Goal: Information Seeking & Learning: Learn about a topic

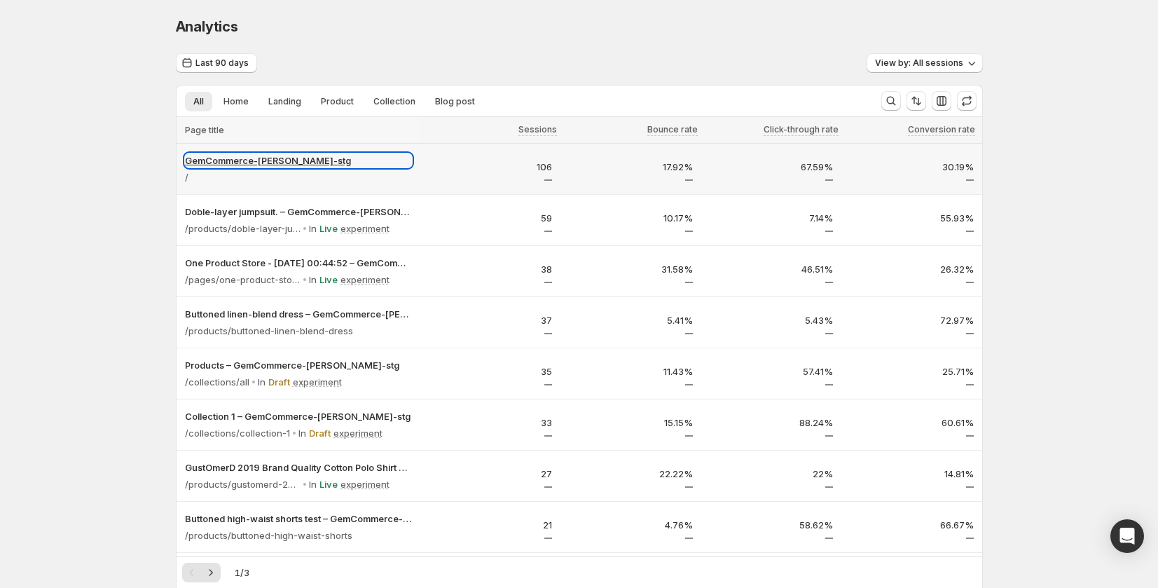
click at [262, 156] on p "GemCommerce-[PERSON_NAME]-stg" at bounding box center [298, 160] width 227 height 14
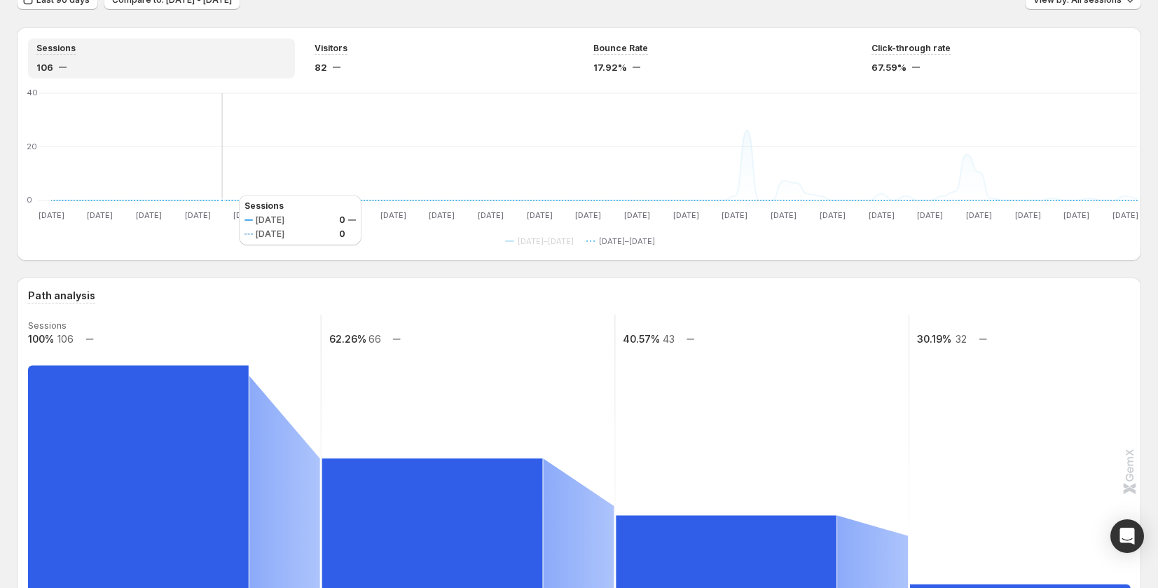
scroll to position [282, 0]
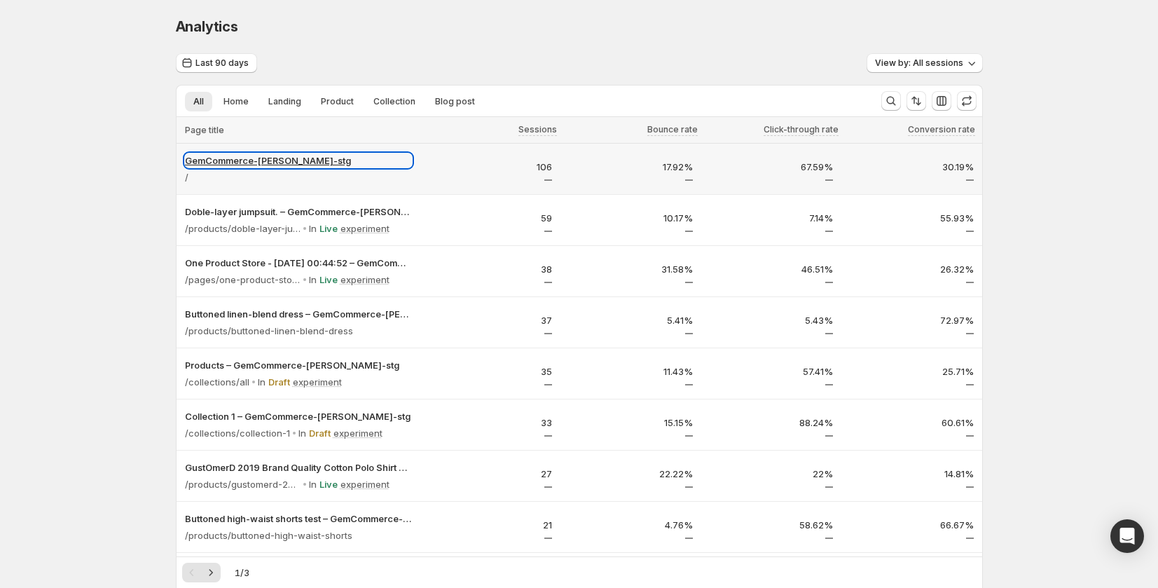
click at [282, 162] on p "GemCommerce-[PERSON_NAME]-stg" at bounding box center [298, 160] width 227 height 14
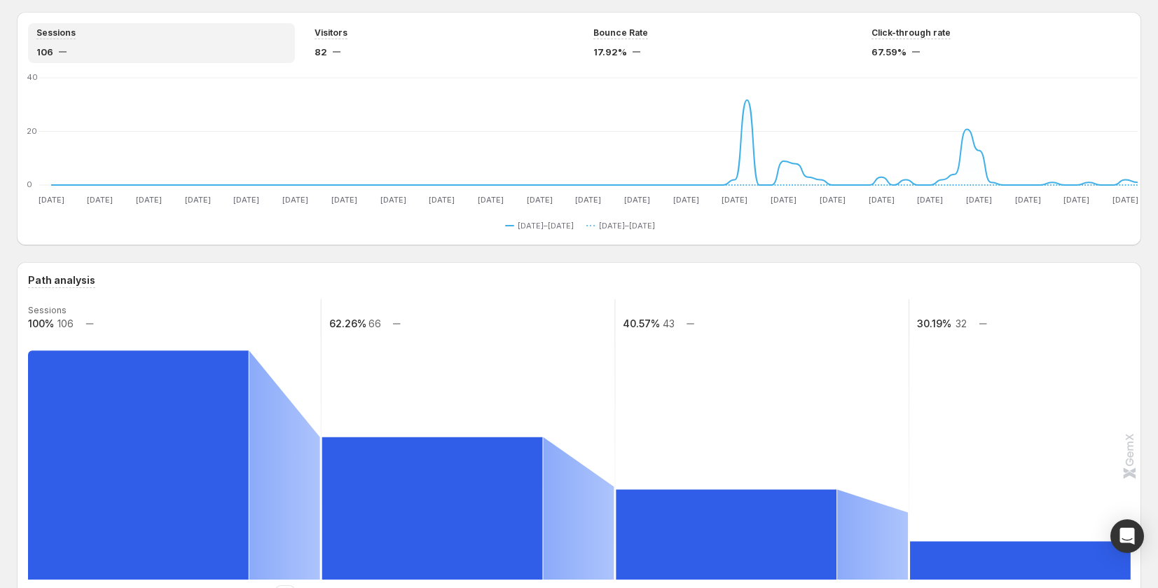
scroll to position [189, 0]
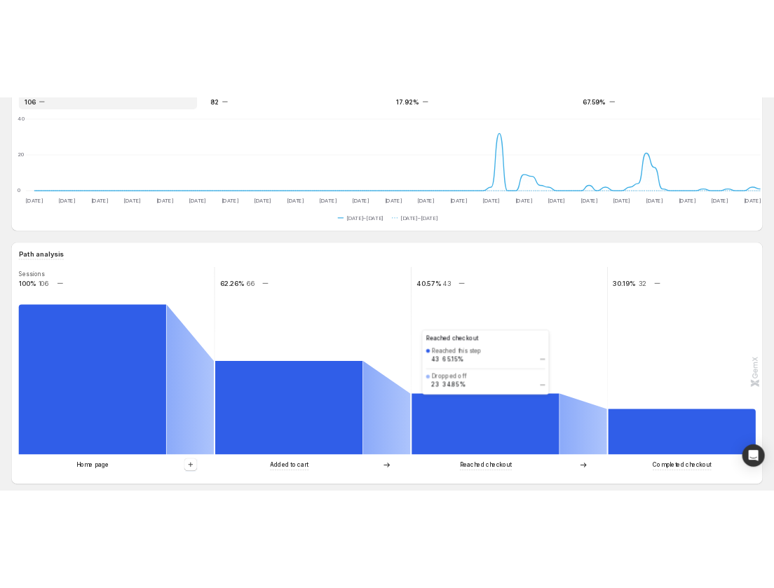
scroll to position [145, 0]
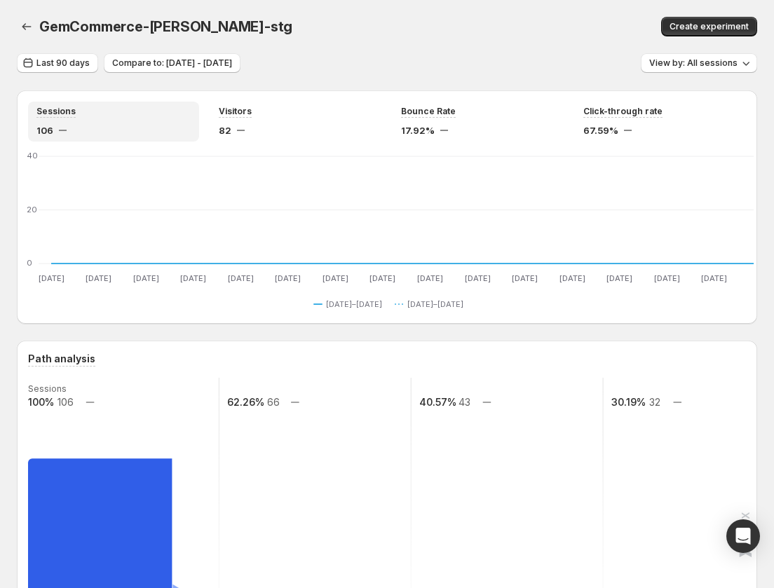
scroll to position [193, 0]
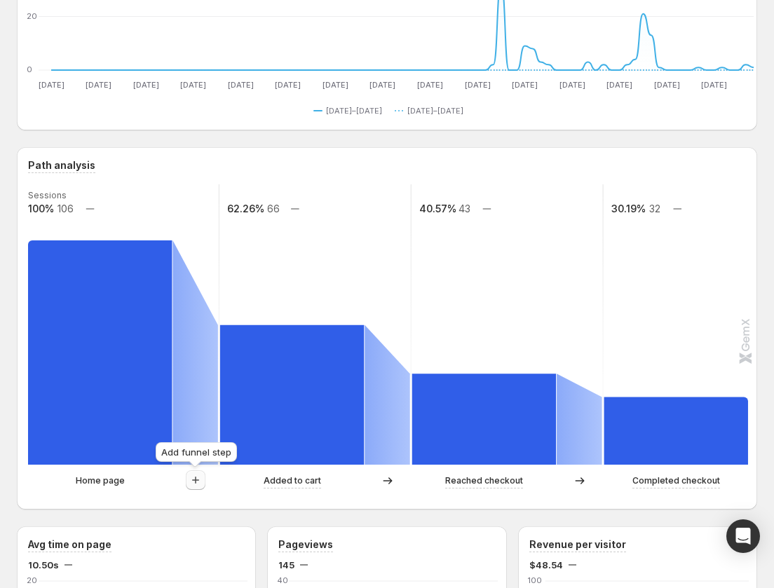
click at [190, 476] on icon "button" at bounding box center [196, 480] width 14 height 14
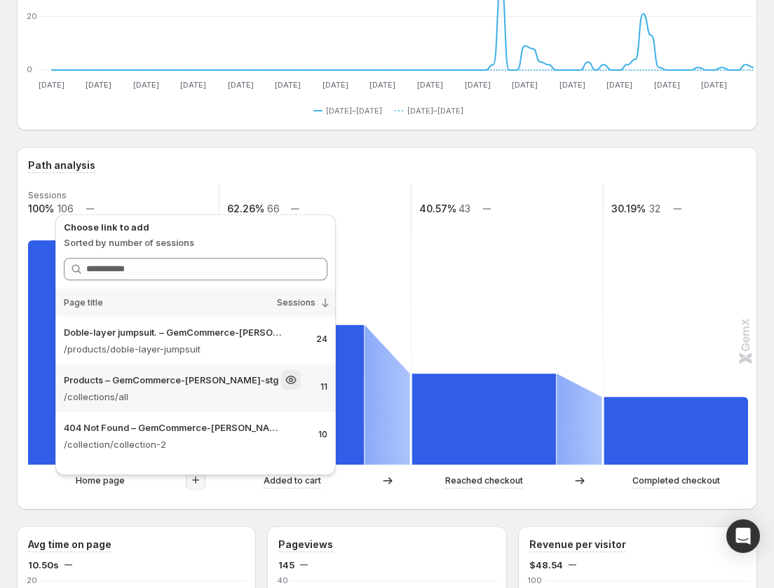
click at [229, 383] on div "Products – GemCommerce-sandy-stg" at bounding box center [186, 380] width 245 height 20
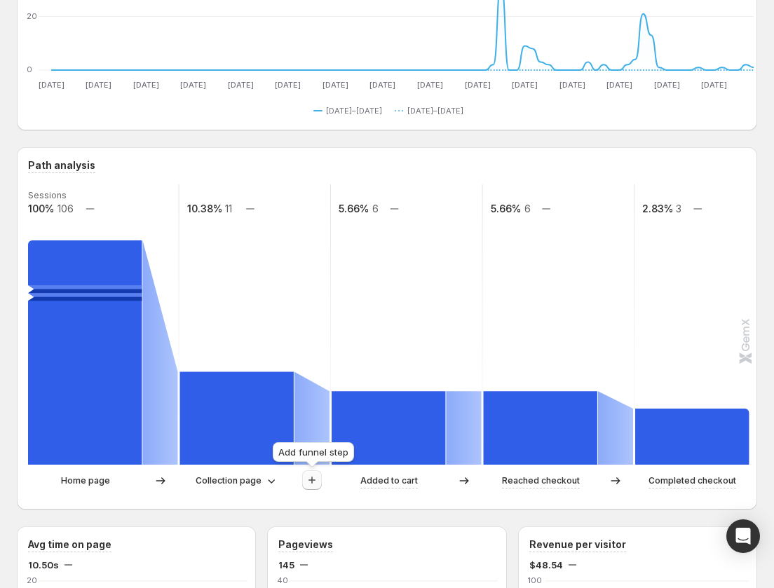
click at [316, 484] on icon "button" at bounding box center [312, 480] width 14 height 14
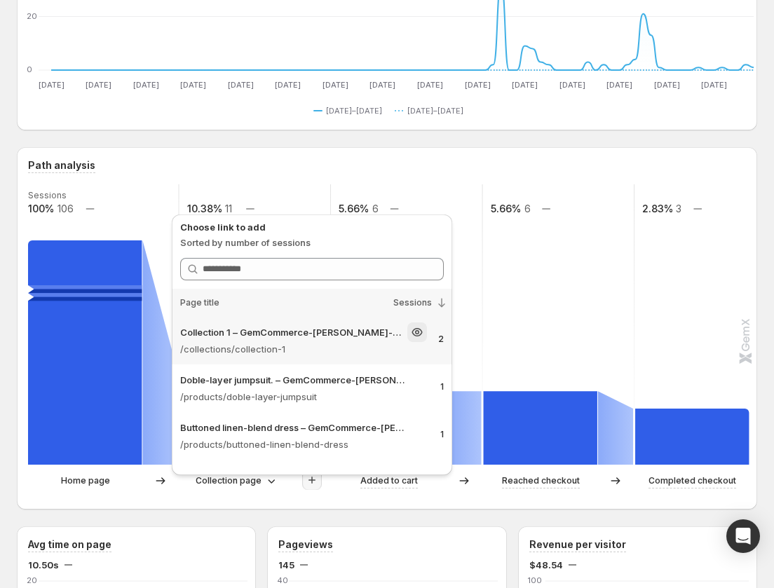
click at [303, 339] on div "Collection 1 – GemCommerce-sandy-stg" at bounding box center [303, 332] width 247 height 20
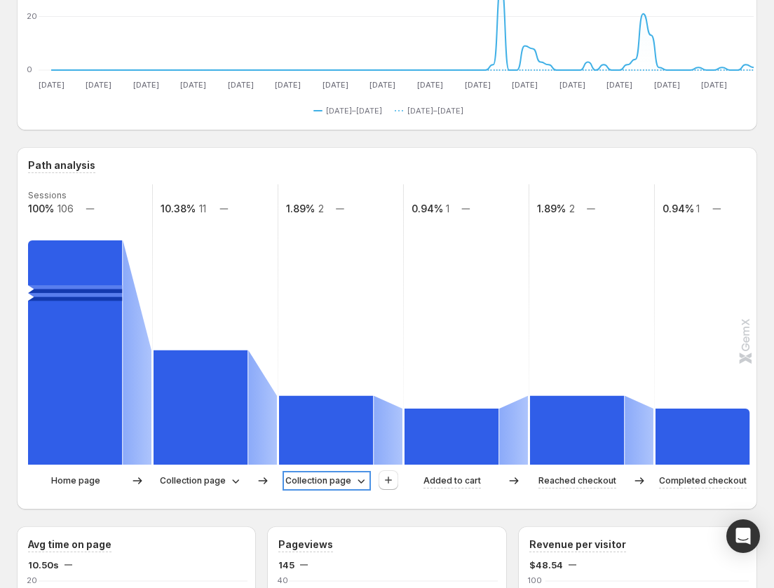
click at [336, 481] on p "Collection page" at bounding box center [318, 481] width 66 height 14
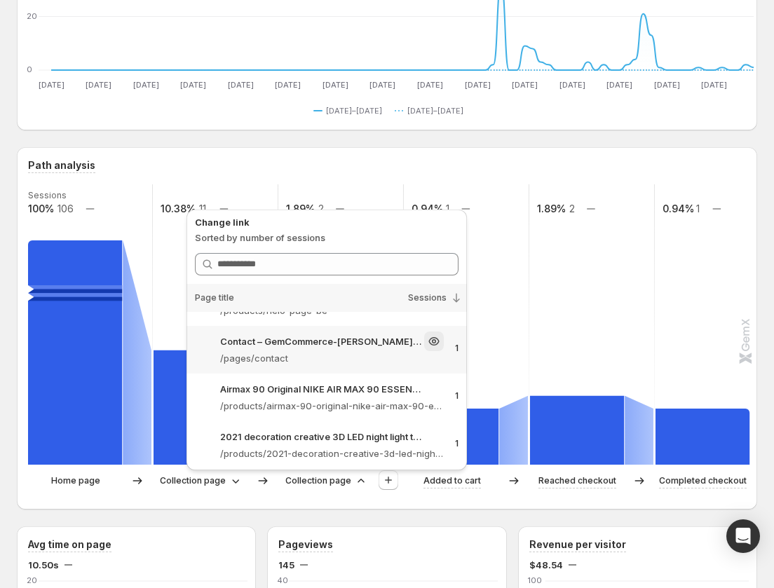
scroll to position [276, 0]
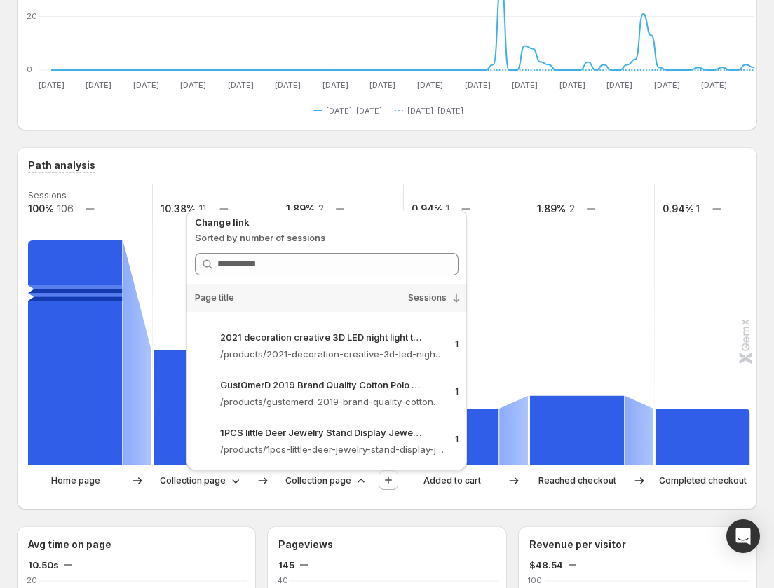
click at [397, 496] on div "Home page Collection page Collection page Added to cart Reached checkout Comple…" at bounding box center [385, 484] width 715 height 28
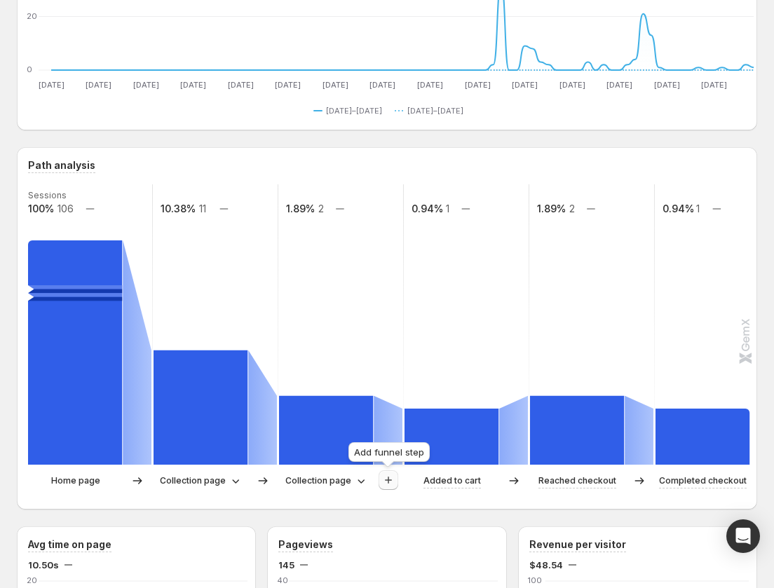
click at [388, 480] on icon "button" at bounding box center [388, 480] width 7 height 7
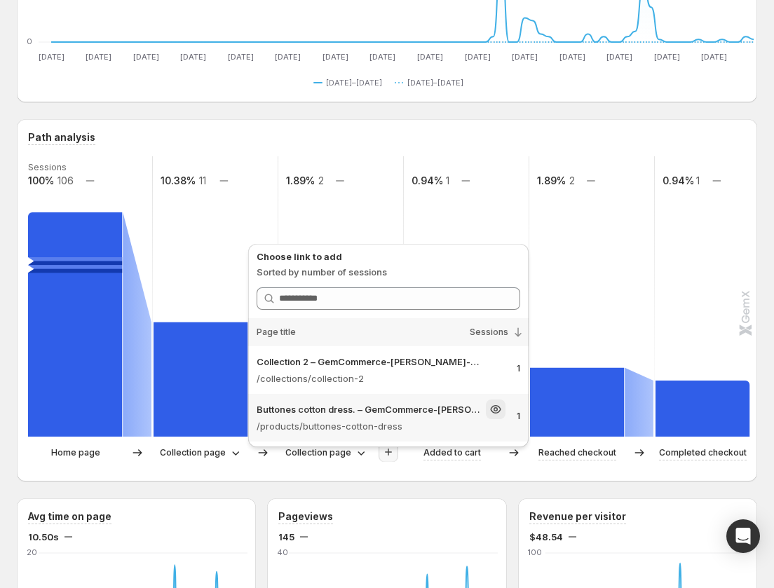
scroll to position [224, 0]
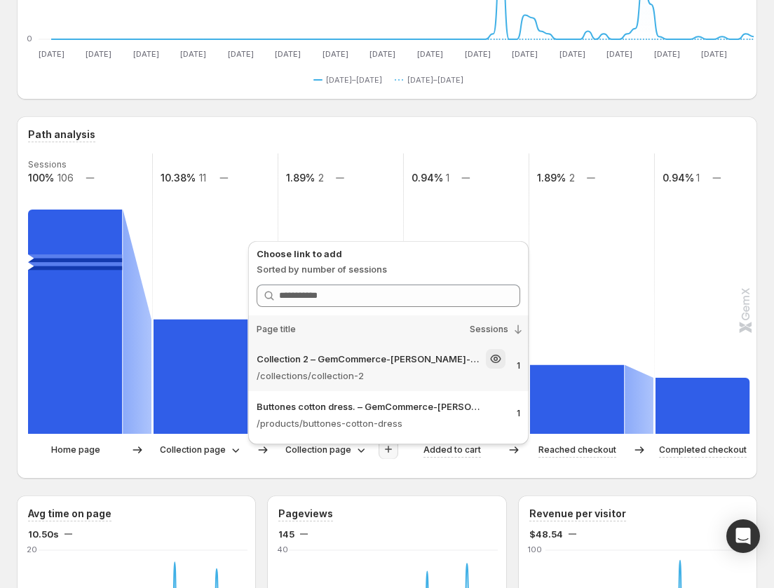
click at [395, 390] on div "Collection 2 – GemCommerce-sandy-stg /collections/collection-2 1" at bounding box center [388, 367] width 280 height 48
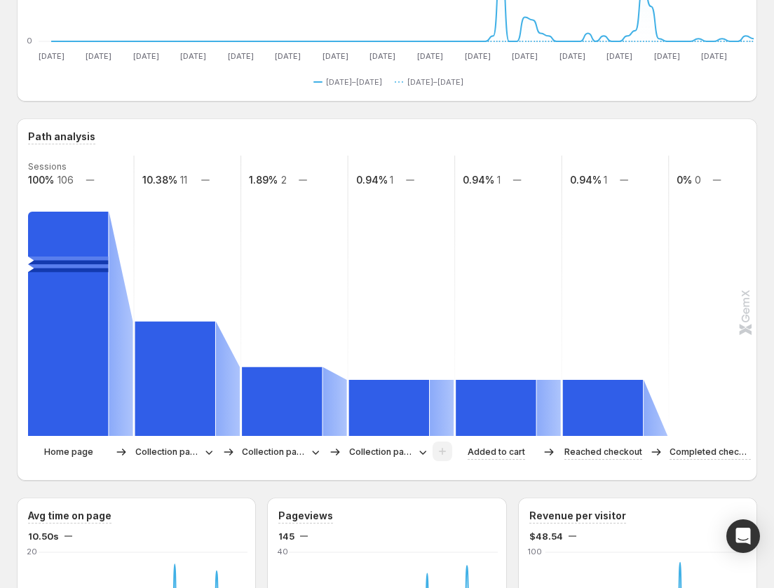
scroll to position [221, 0]
